Goal: Task Accomplishment & Management: Complete application form

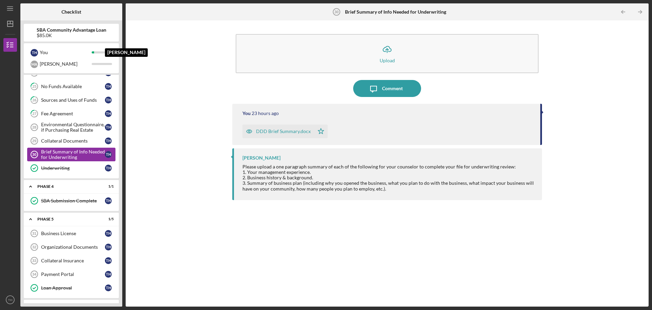
scroll to position [430, 0]
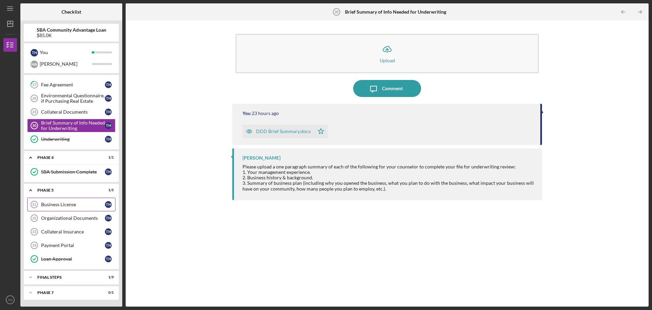
click at [86, 203] on div "Business License" at bounding box center [73, 204] width 64 height 5
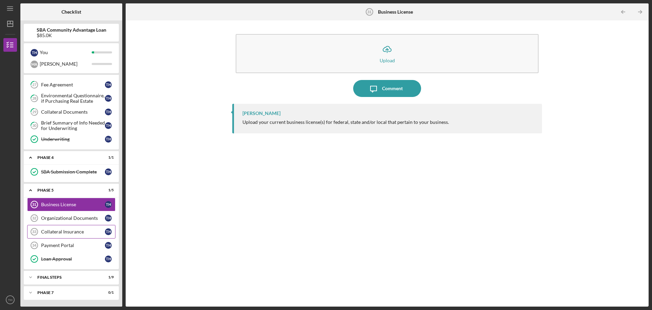
click at [81, 233] on div "Collateral Insurance" at bounding box center [73, 231] width 64 height 5
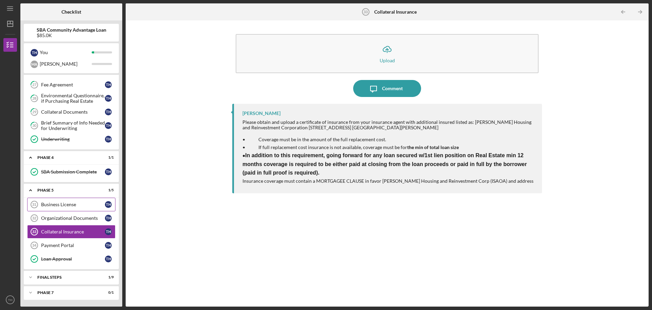
click at [71, 206] on div "Business License" at bounding box center [73, 204] width 64 height 5
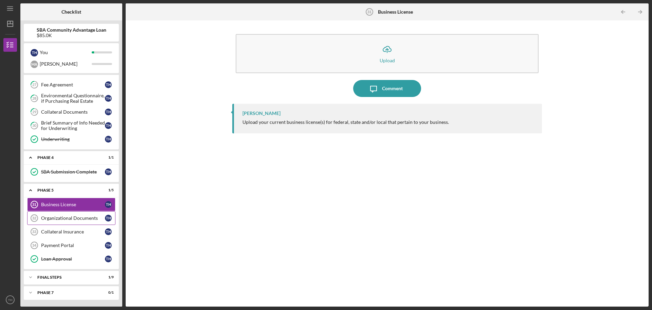
click at [96, 215] on div "Organizational Documents" at bounding box center [73, 217] width 64 height 5
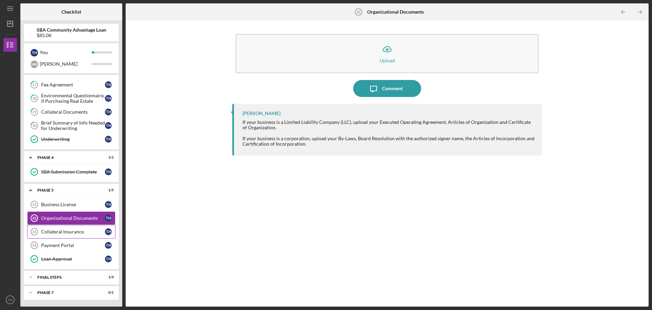
click at [83, 230] on div "Collateral Insurance" at bounding box center [73, 231] width 64 height 5
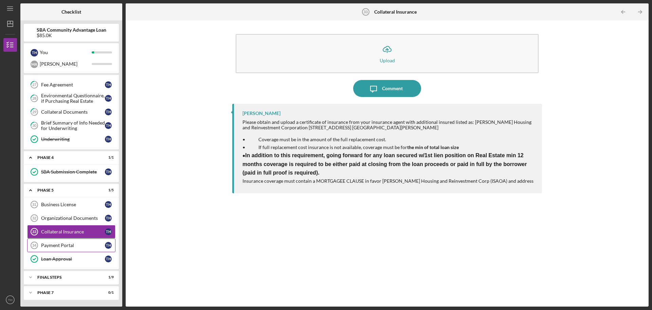
click at [79, 245] on div "Payment Portal" at bounding box center [73, 244] width 64 height 5
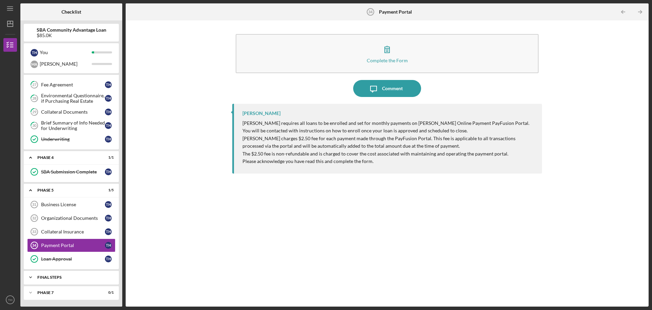
click at [70, 276] on div "FINAL STEPS" at bounding box center [73, 277] width 73 height 4
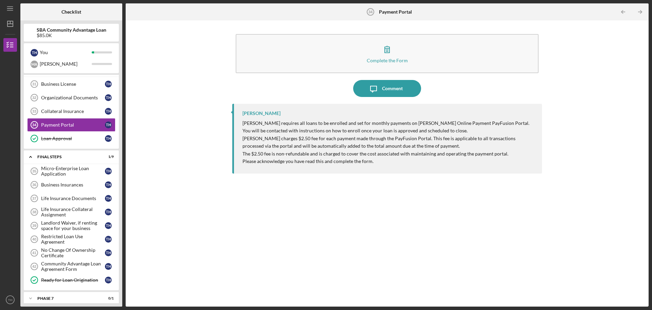
scroll to position [556, 0]
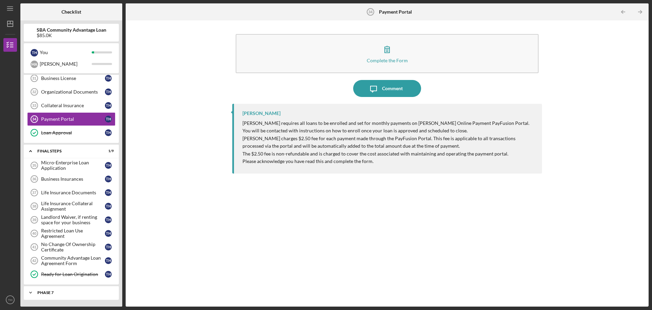
click at [76, 292] on div "Phase 7" at bounding box center [73, 292] width 73 height 4
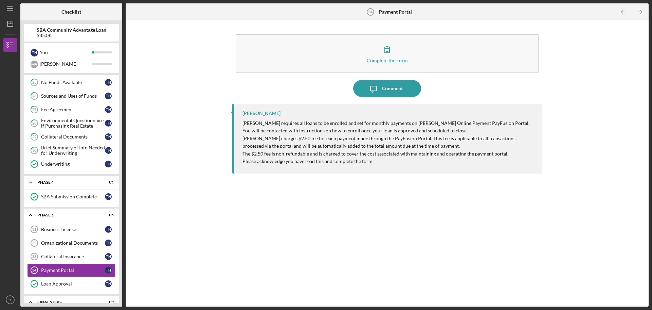
scroll to position [403, 0]
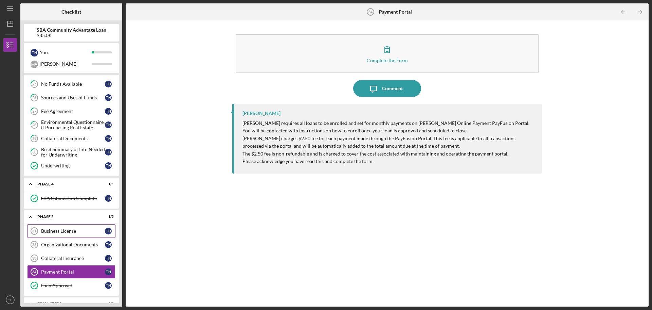
click at [71, 233] on div "Business License" at bounding box center [73, 230] width 64 height 5
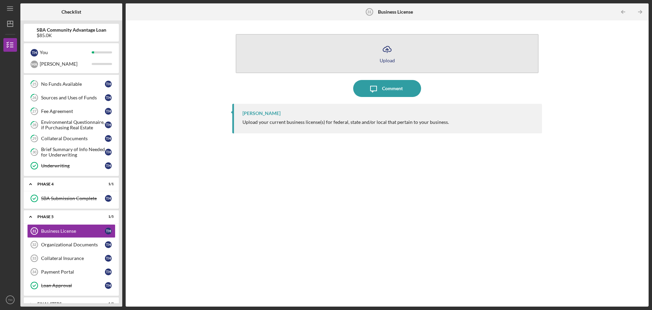
click at [380, 53] on icon "Icon/Upload" at bounding box center [387, 49] width 17 height 17
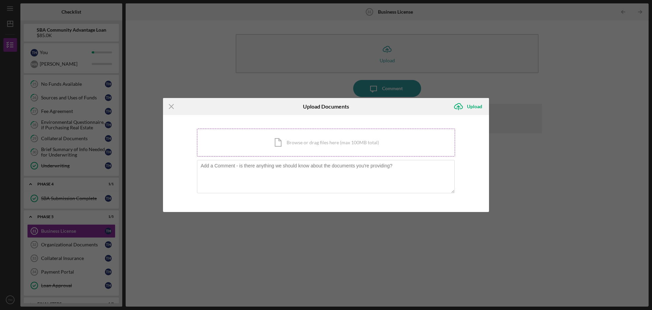
click at [350, 141] on div "Icon/Document Browse or drag files here (max 100MB total) Tap to choose files o…" at bounding box center [326, 142] width 258 height 28
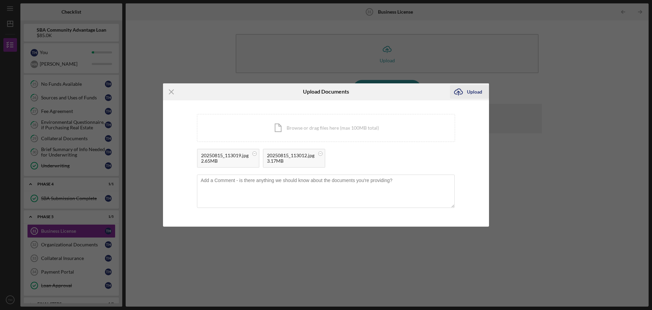
click at [469, 93] on div "Upload" at bounding box center [474, 92] width 15 height 14
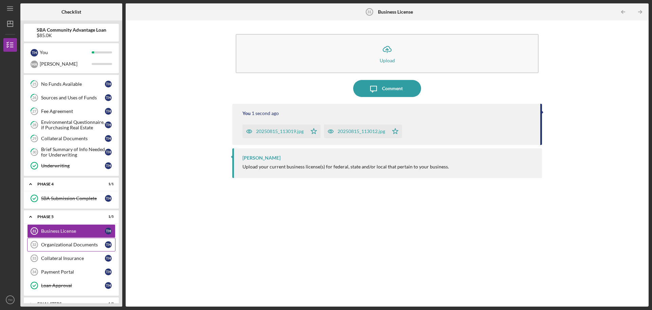
click at [80, 243] on div "Organizational Documents" at bounding box center [73, 244] width 64 height 5
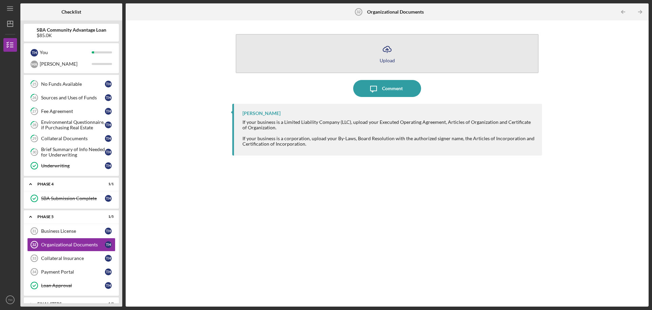
click at [409, 52] on button "Icon/Upload Upload" at bounding box center [387, 53] width 303 height 39
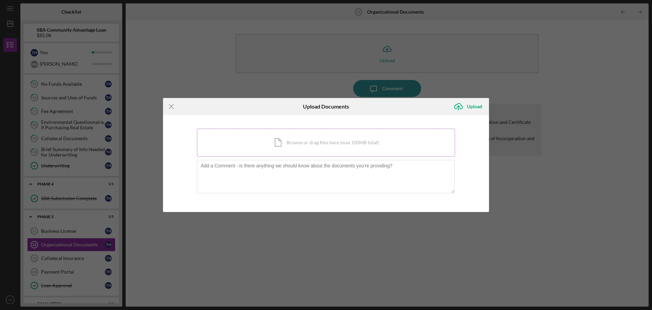
click at [310, 144] on div "Icon/Document Browse or drag files here (max 100MB total) Tap to choose files o…" at bounding box center [326, 142] width 258 height 28
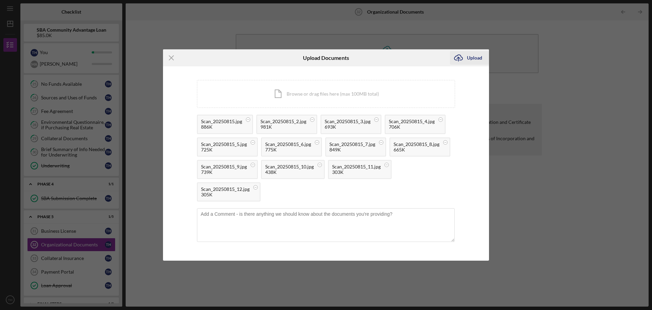
click at [471, 57] on div "Upload" at bounding box center [474, 58] width 15 height 14
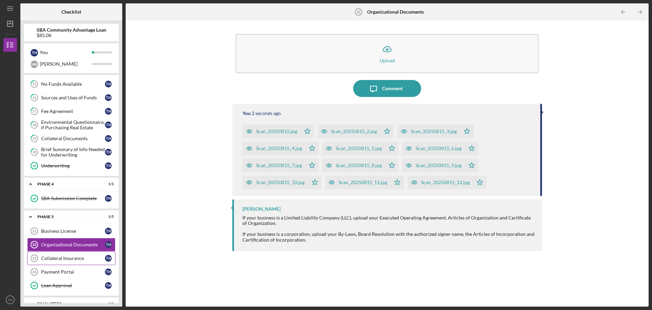
click at [63, 258] on div "Collateral Insurance" at bounding box center [73, 257] width 64 height 5
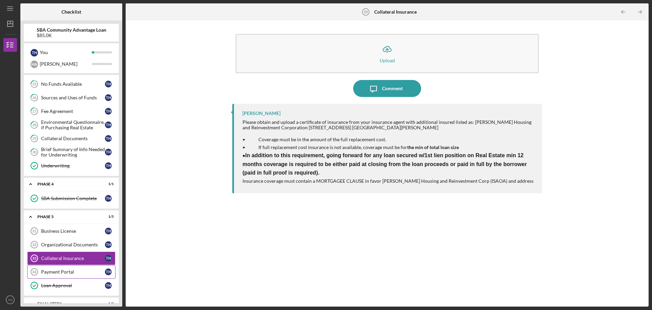
click at [60, 273] on div "Payment Portal" at bounding box center [73, 271] width 64 height 5
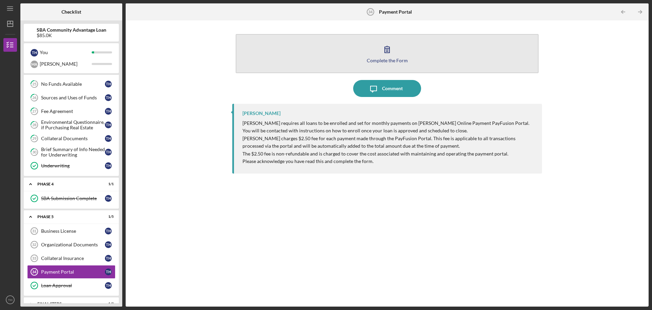
click at [392, 49] on icon "button" at bounding box center [387, 49] width 17 height 17
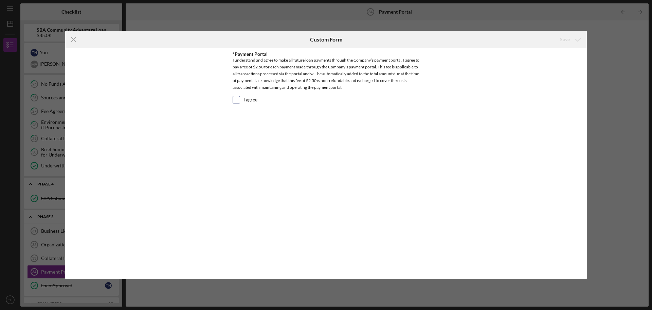
click at [236, 98] on input "I agree" at bounding box center [236, 99] width 7 height 7
checkbox input "true"
click at [566, 36] on div "Save" at bounding box center [565, 40] width 10 height 14
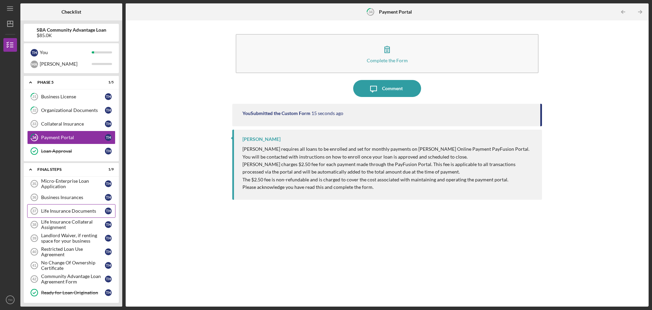
scroll to position [505, 0]
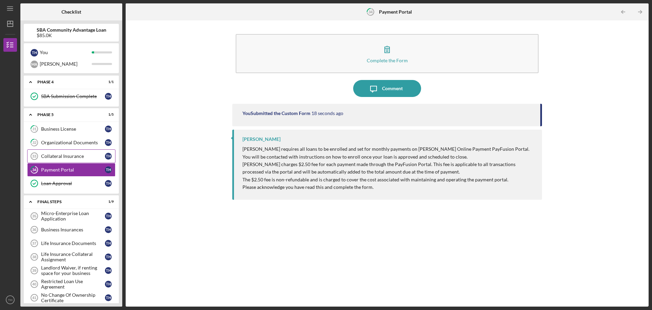
click at [77, 156] on div "Collateral Insurance" at bounding box center [73, 155] width 64 height 5
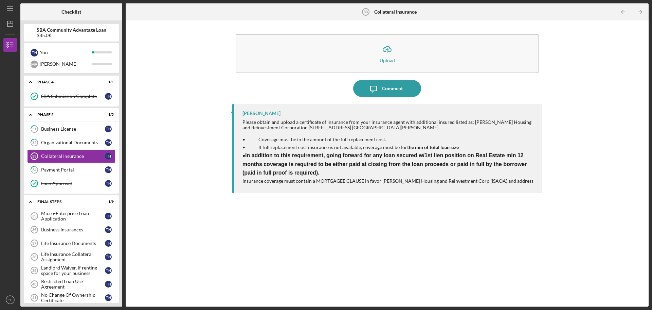
drag, startPoint x: 240, startPoint y: 120, endPoint x: 536, endPoint y: 184, distance: 302.7
click at [536, 184] on div "[PERSON_NAME] Please obtain and upload a certificate of insurance from your ins…" at bounding box center [387, 148] width 310 height 89
copy div "Please obtain and upload a certificate of insurance from your insurance agent w…"
